Goal: Find specific page/section: Find specific page/section

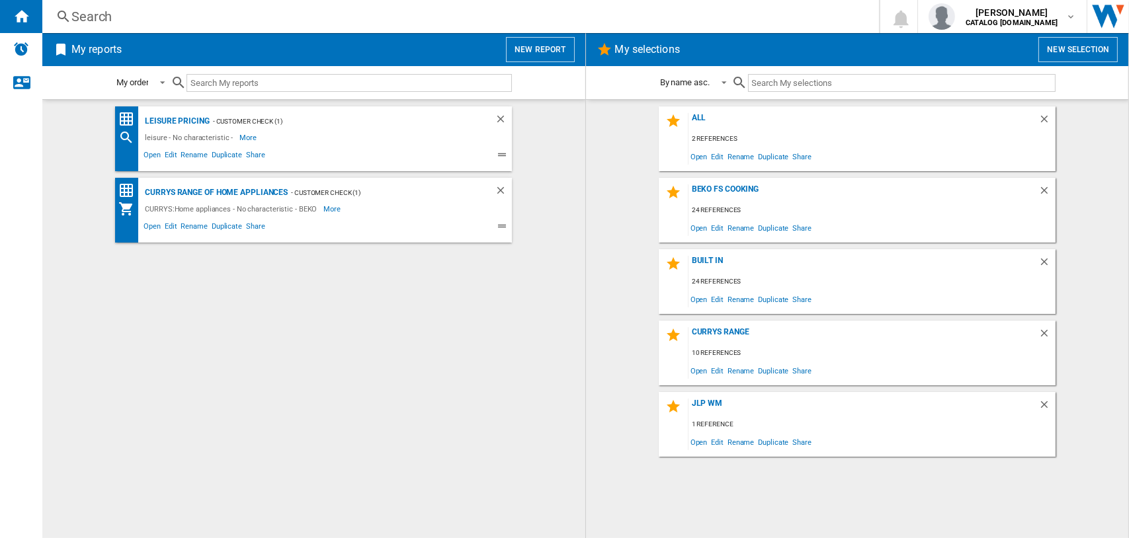
click at [86, 17] on div "Search" at bounding box center [457, 16] width 773 height 19
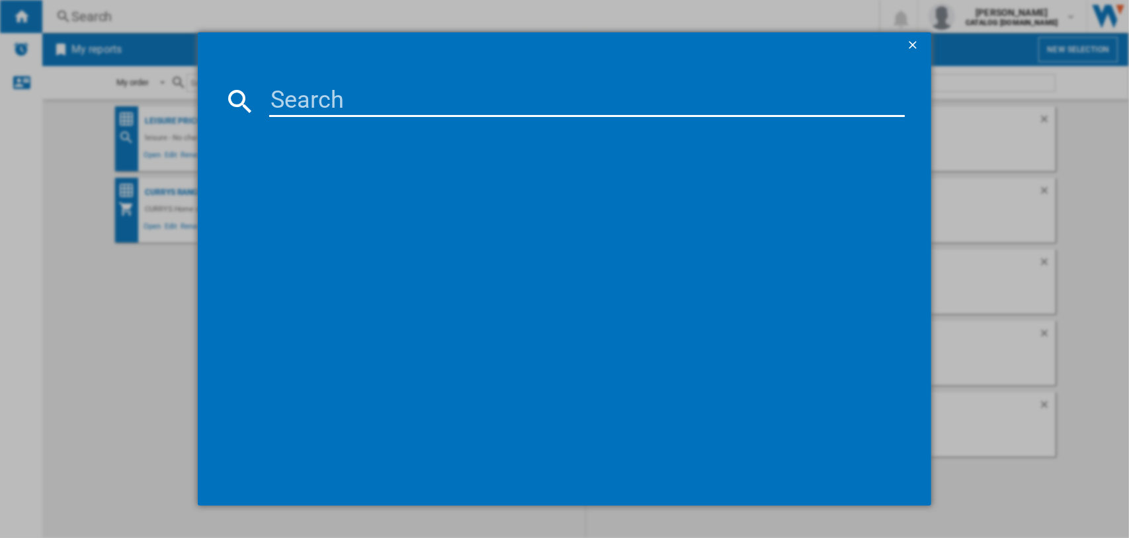
click at [294, 94] on input at bounding box center [587, 101] width 636 height 32
paste input "WTIK84122"
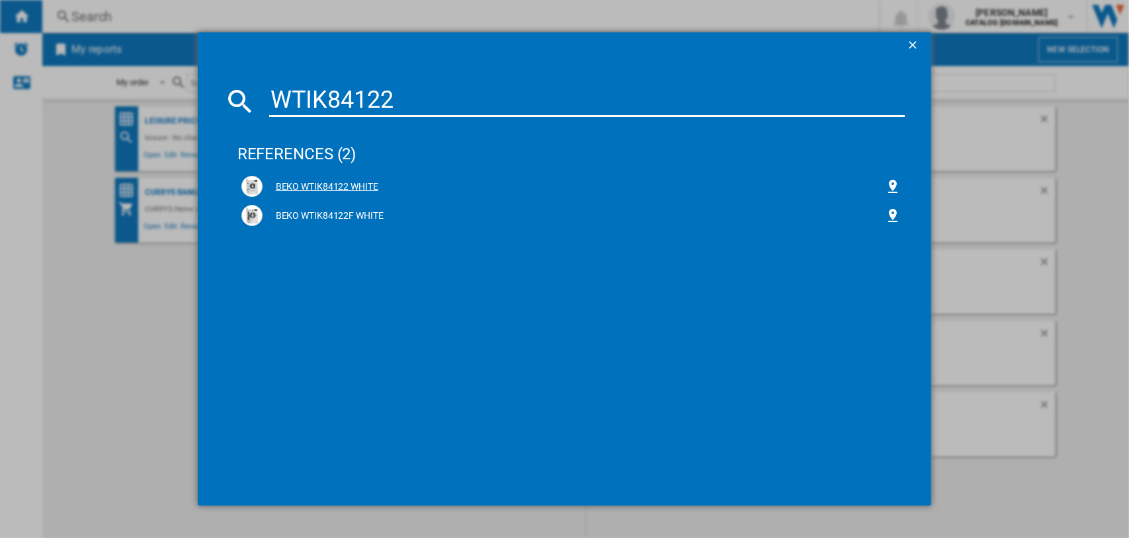
type input "WTIK84122"
click at [317, 186] on div "BEKO WTIK84122 WHITE" at bounding box center [574, 187] width 623 height 13
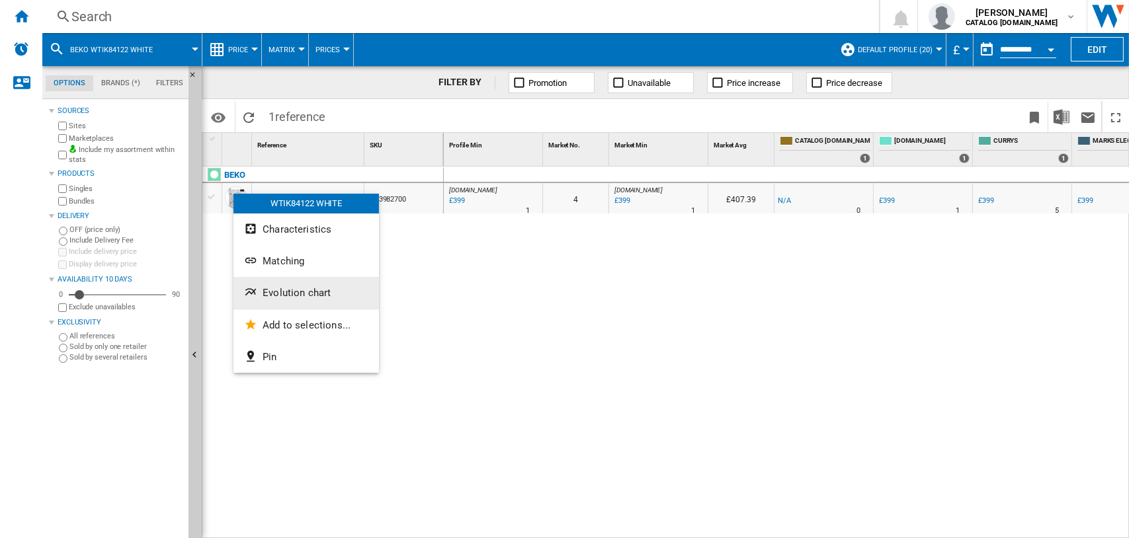
click at [303, 289] on span "Evolution chart" at bounding box center [297, 293] width 68 height 12
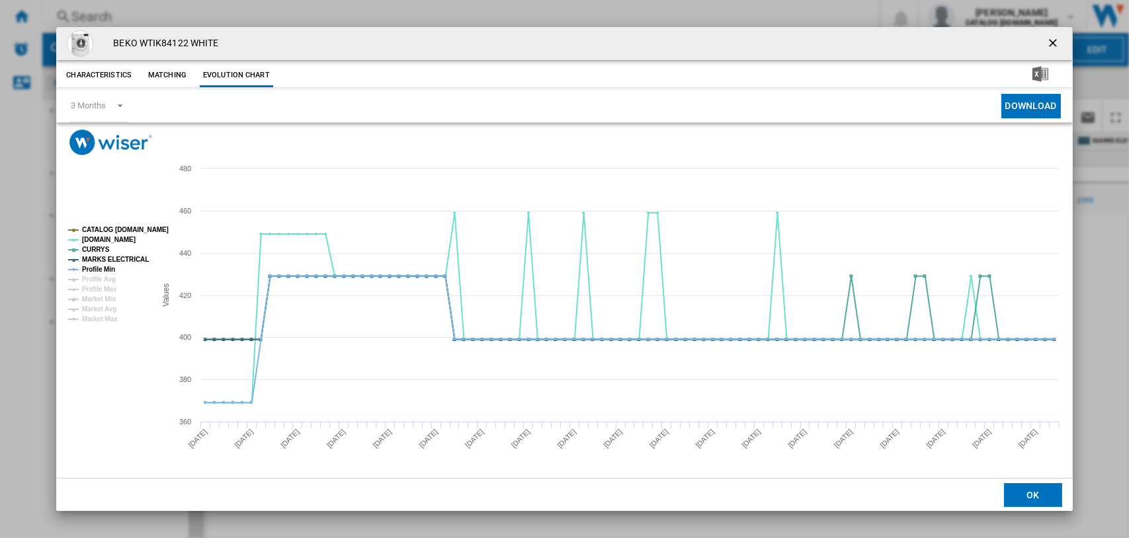
click at [1050, 47] on ng-md-icon "getI18NText('BUTTONS.CLOSE_DIALOG')" at bounding box center [1054, 44] width 16 height 16
